Goal: Navigation & Orientation: Find specific page/section

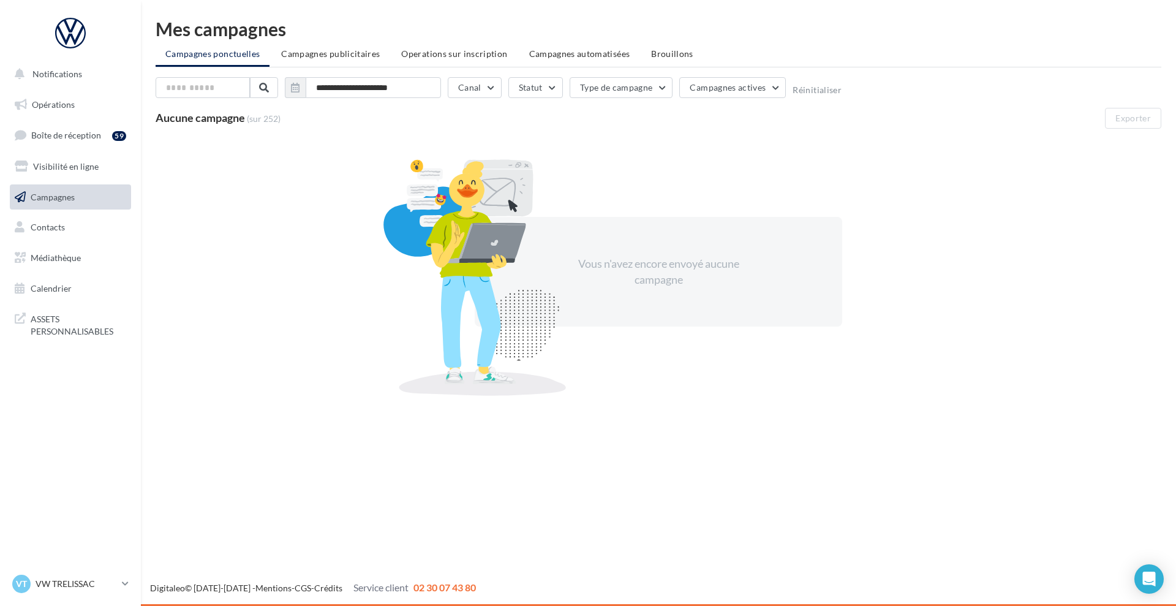
click at [60, 195] on span "Campagnes" at bounding box center [53, 196] width 44 height 10
click at [74, 108] on span "Opérations" at bounding box center [53, 104] width 43 height 10
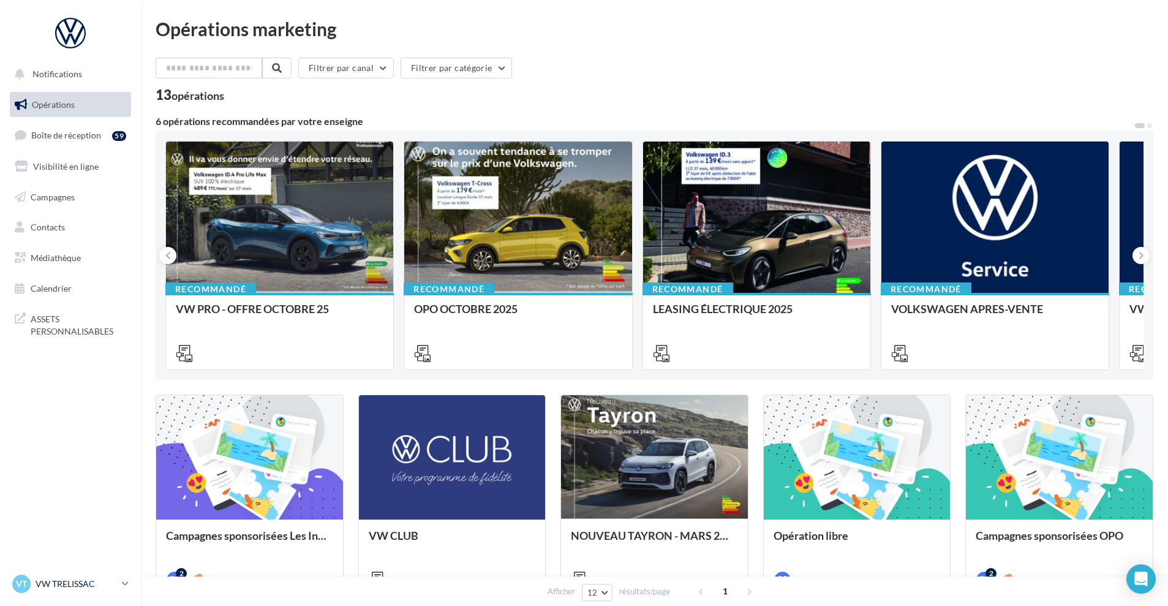
click at [47, 585] on p "VW TRELISSAC" at bounding box center [76, 584] width 81 height 12
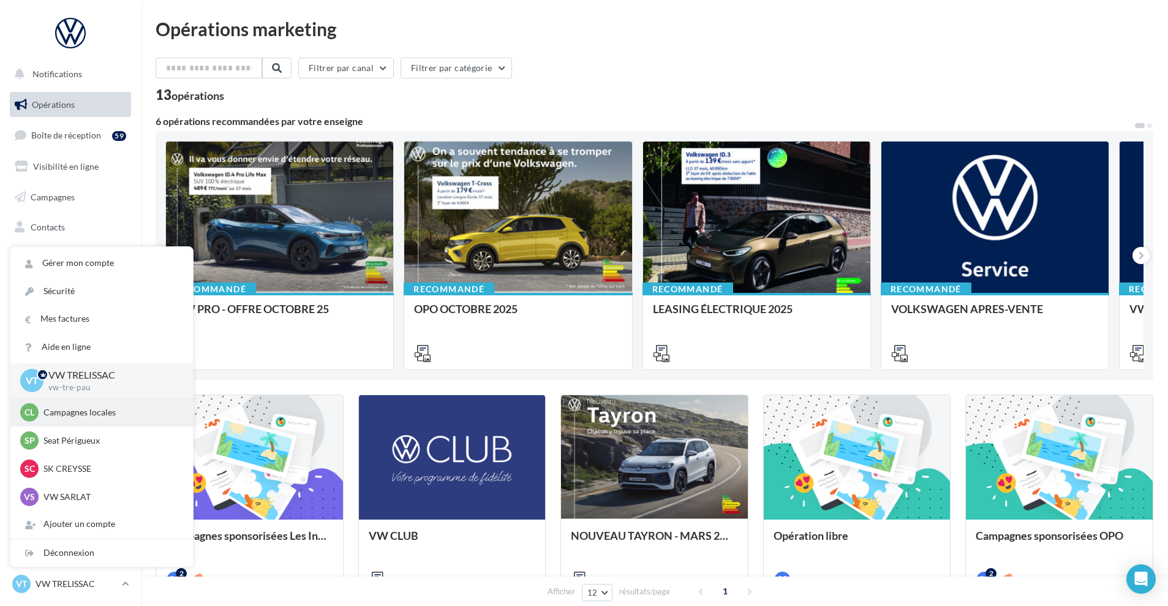
click at [70, 413] on p "Campagnes locales" at bounding box center [110, 412] width 135 height 12
click at [70, 412] on p "Campagnes locales" at bounding box center [110, 412] width 135 height 12
click at [102, 418] on p "Campagnes locales" at bounding box center [110, 412] width 135 height 12
